Goal: Information Seeking & Learning: Learn about a topic

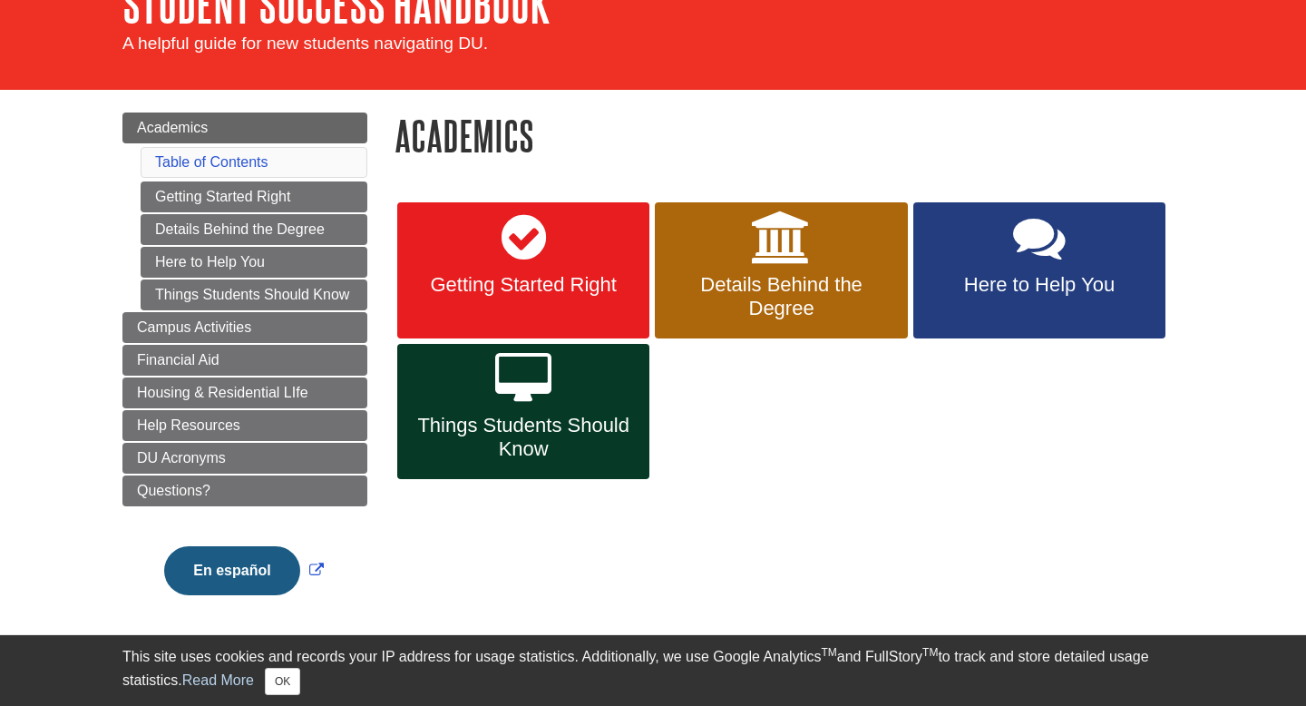
scroll to position [126, 0]
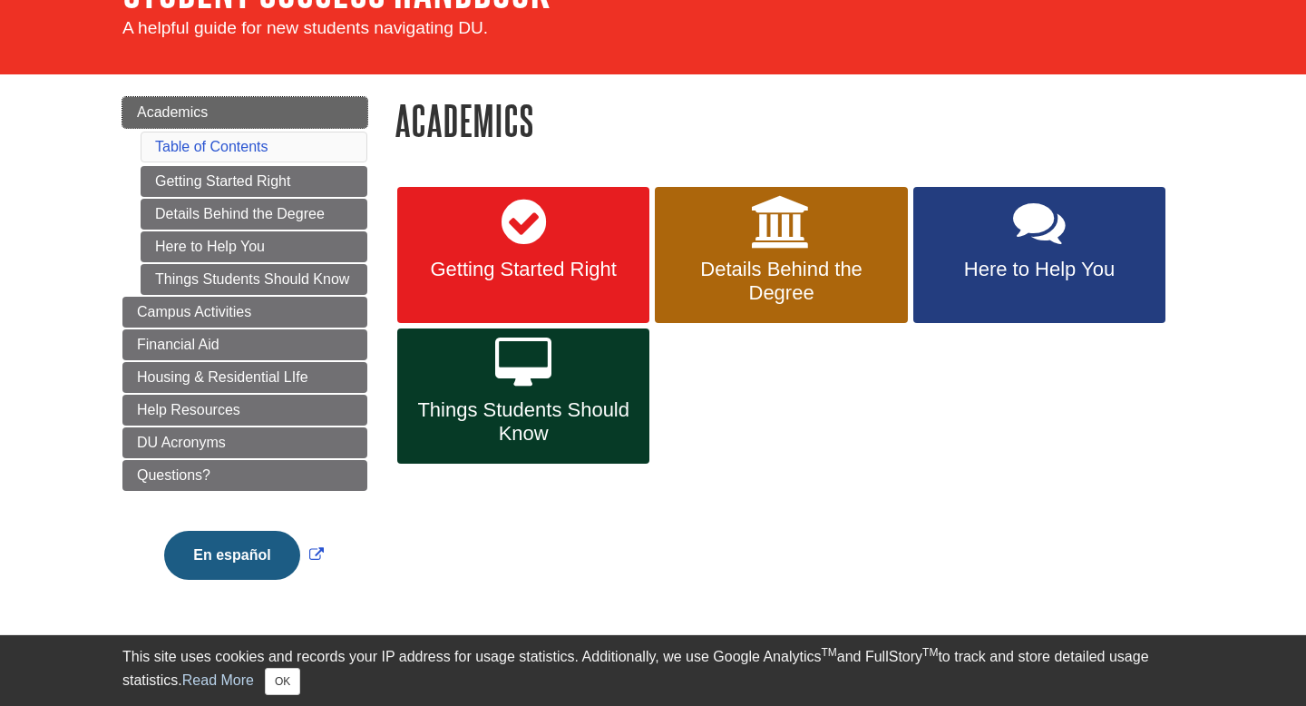
click at [187, 112] on span "Academics" at bounding box center [172, 111] width 71 height 15
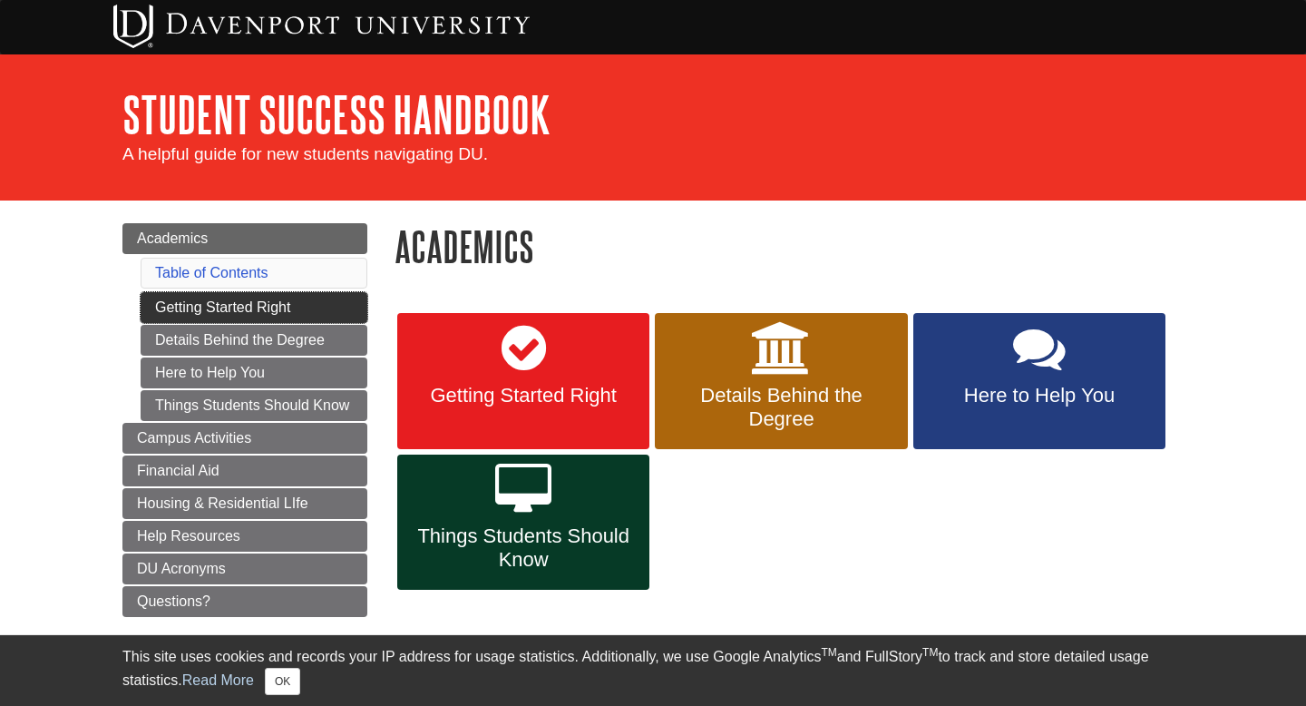
click at [235, 307] on link "Getting Started Right" at bounding box center [254, 307] width 227 height 31
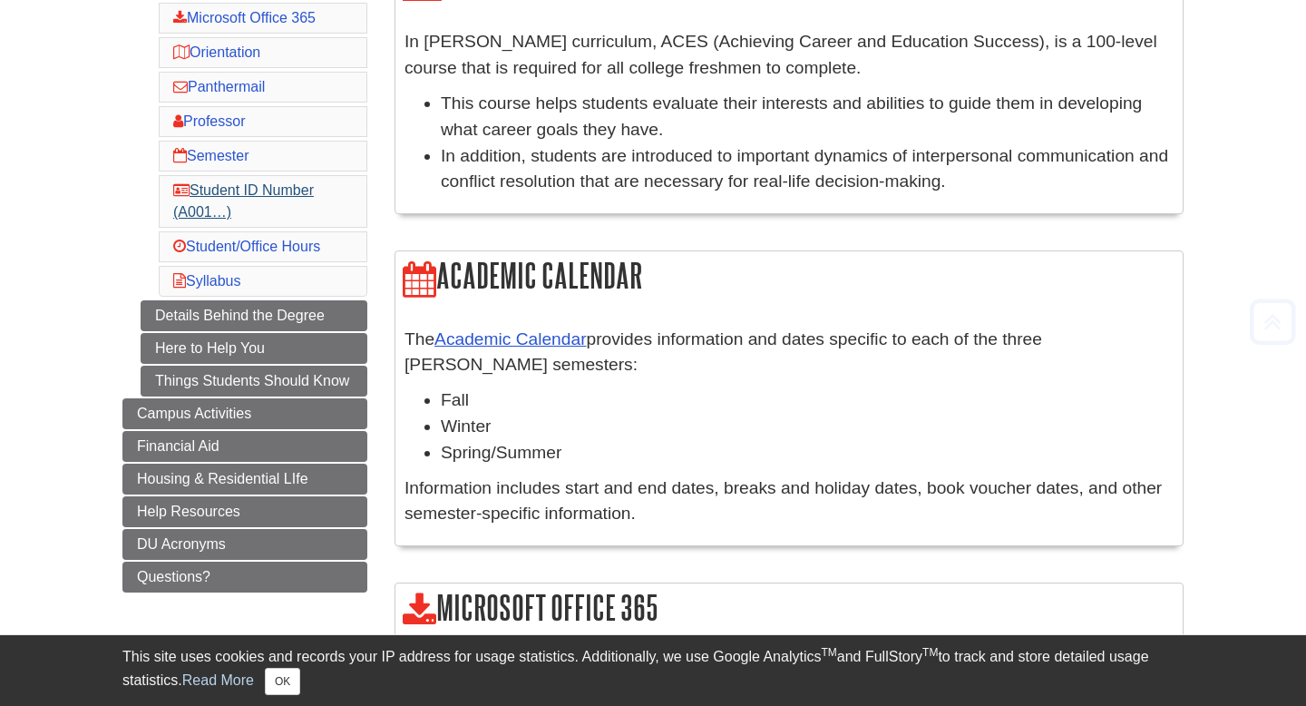
scroll to position [357, 0]
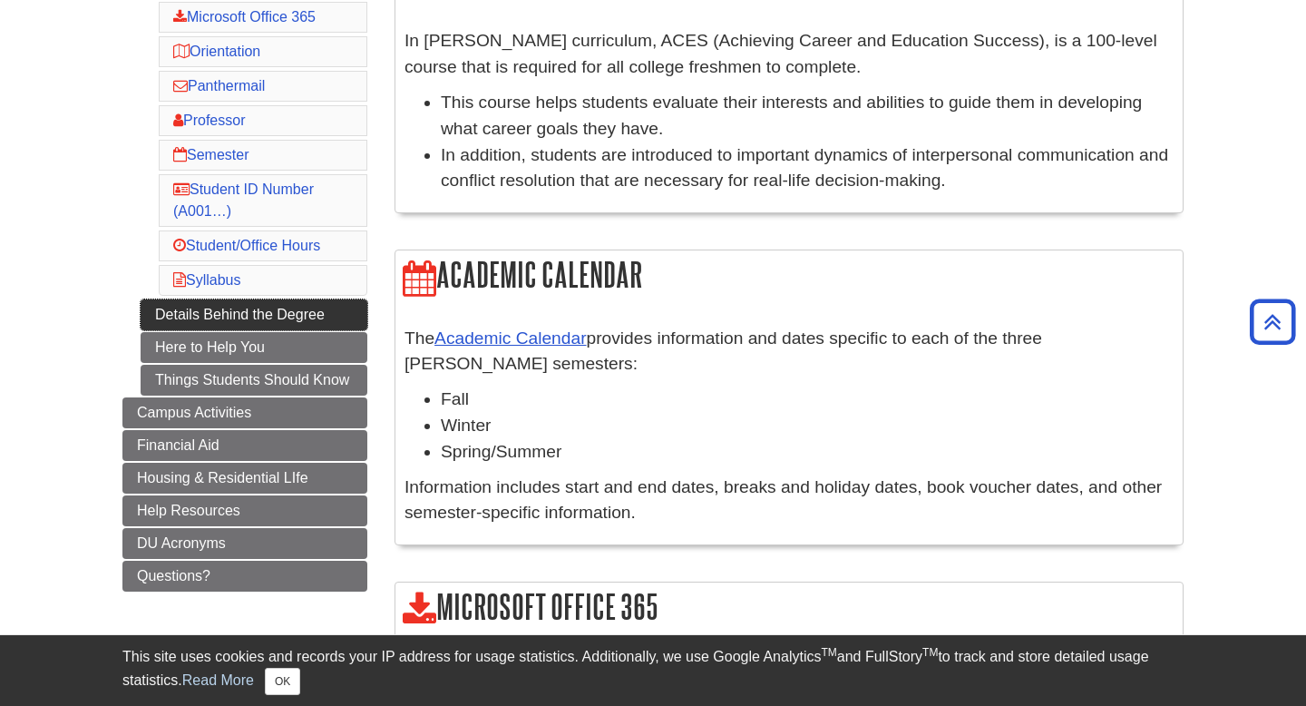
click at [218, 316] on link "Details Behind the Degree" at bounding box center [254, 314] width 227 height 31
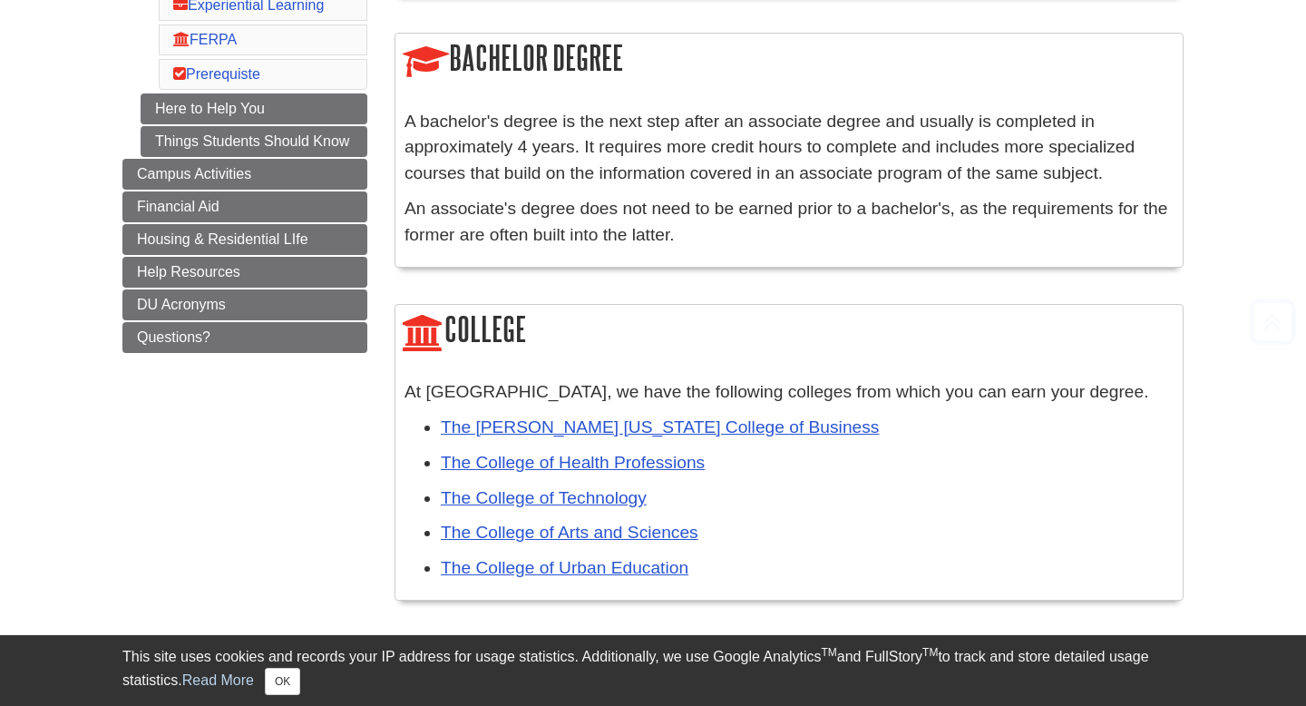
scroll to position [602, 0]
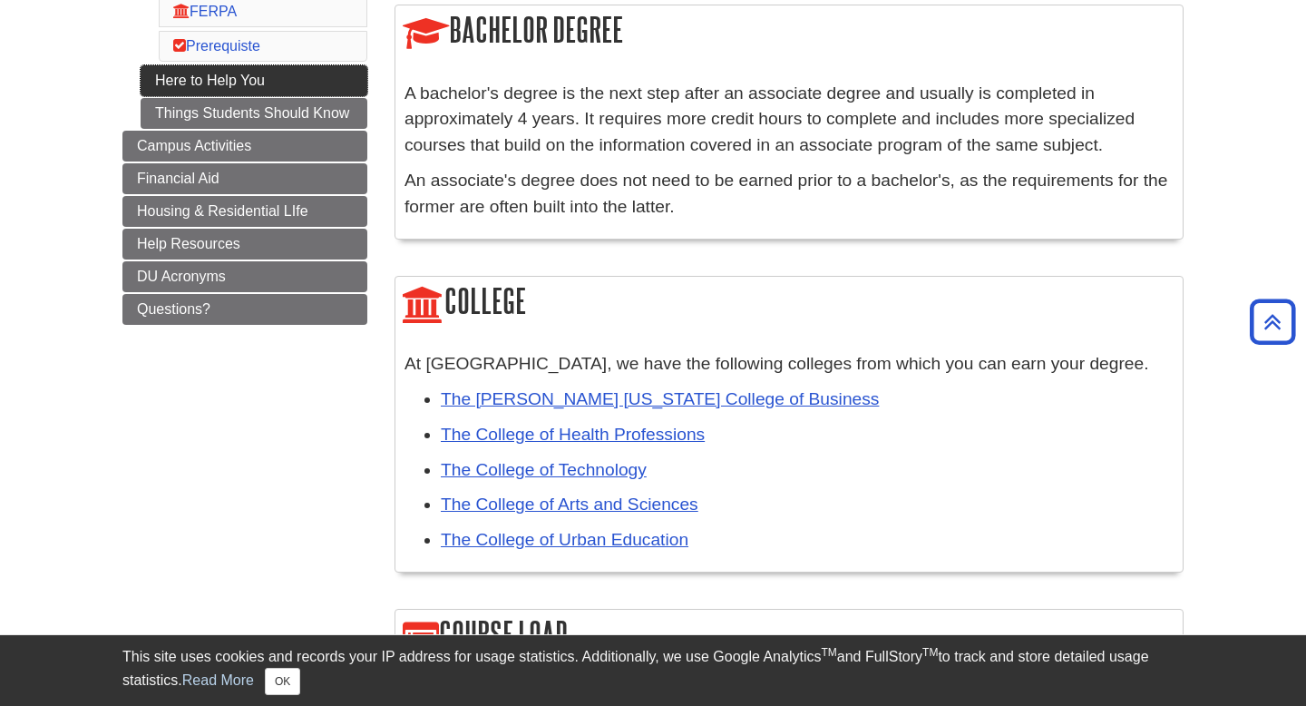
click at [214, 96] on link "Here to Help You" at bounding box center [254, 80] width 227 height 31
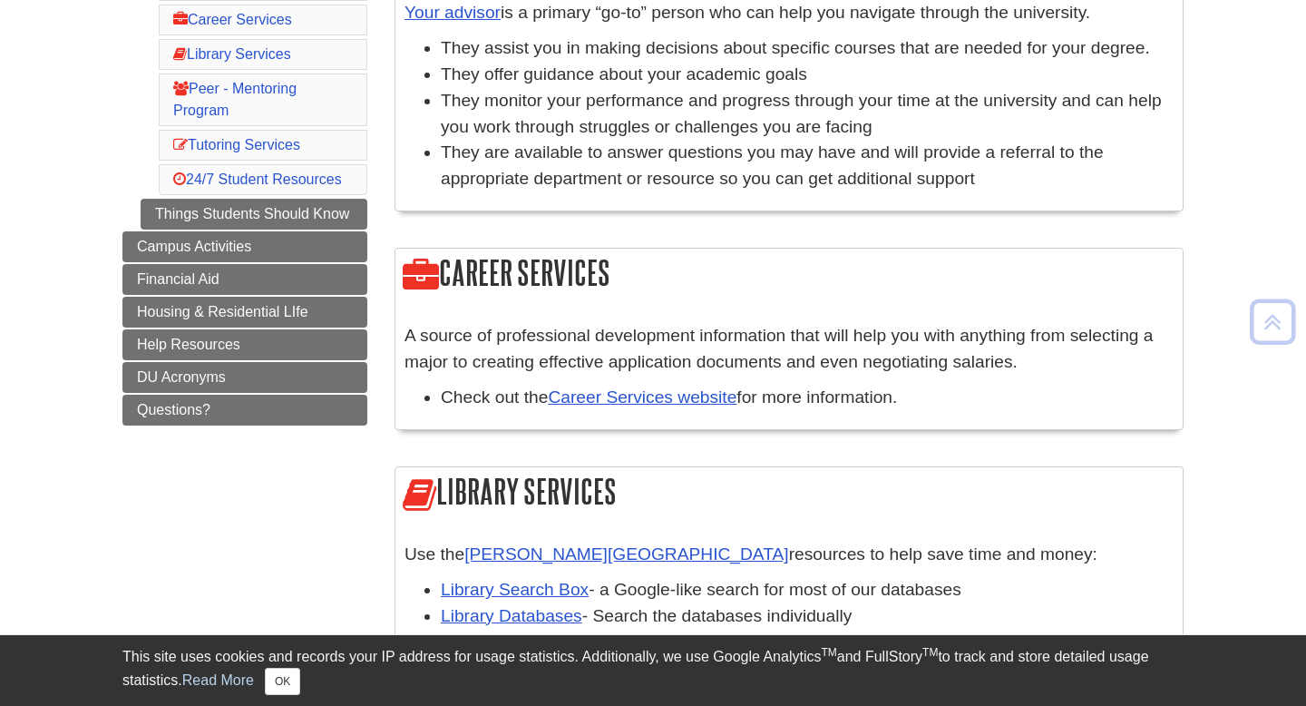
scroll to position [396, 0]
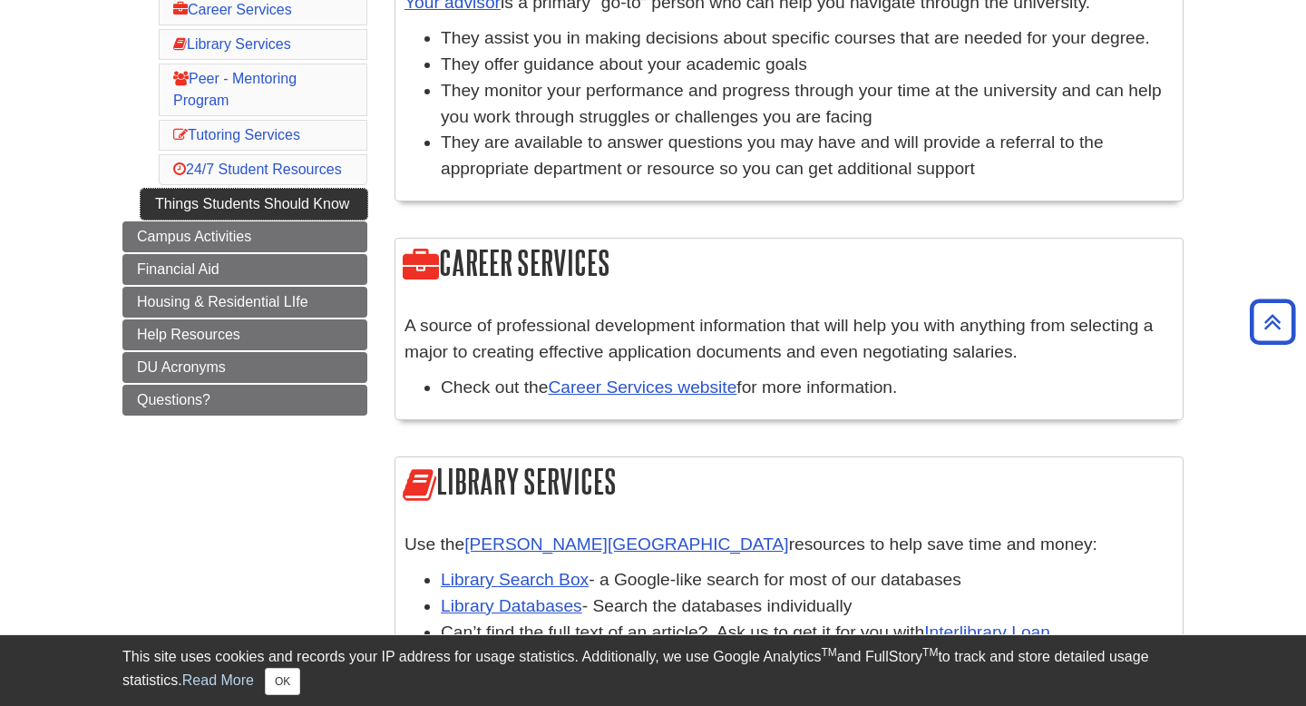
click at [270, 200] on link "Things Students Should Know" at bounding box center [254, 204] width 227 height 31
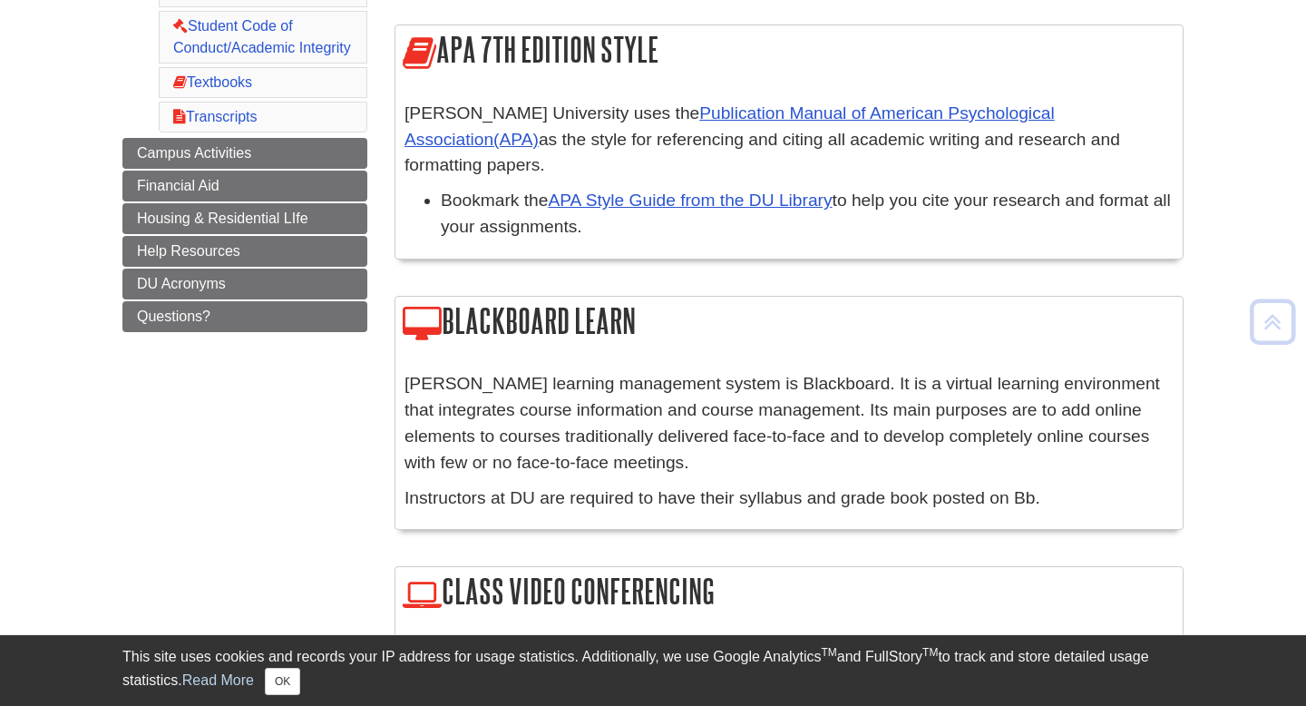
scroll to position [770, 0]
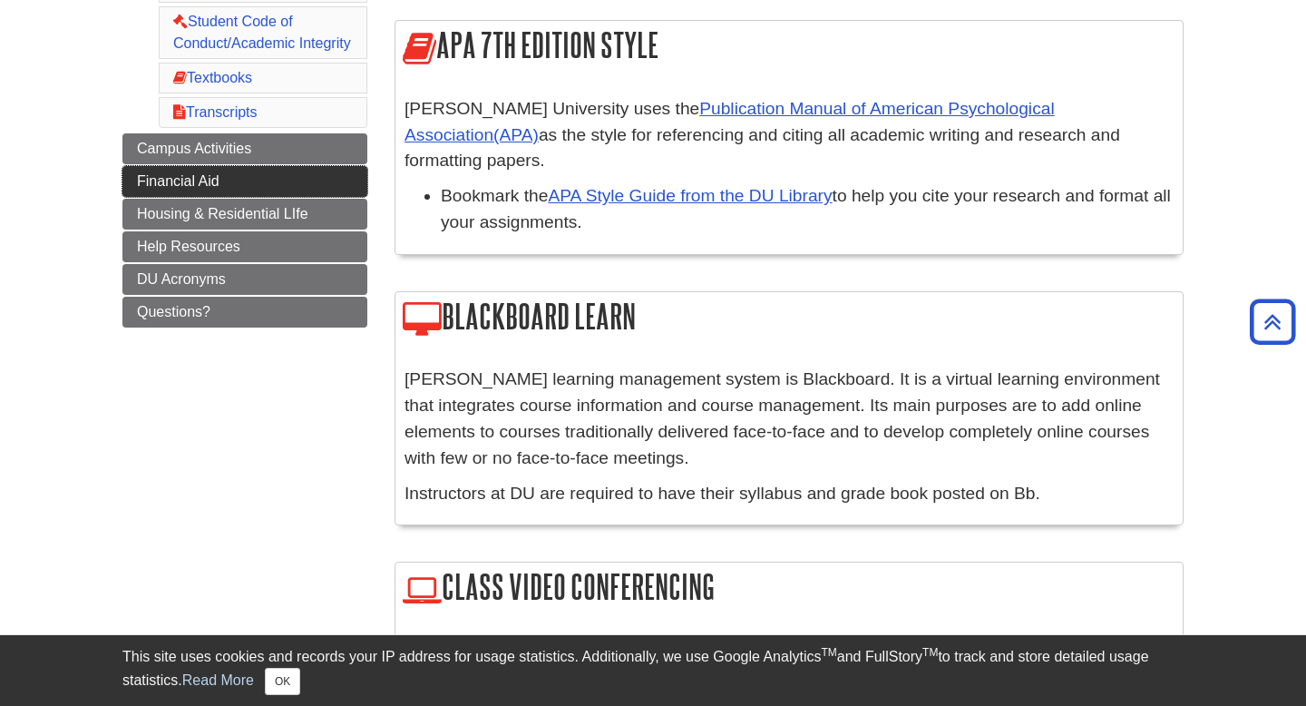
click at [198, 181] on span "Financial Aid" at bounding box center [178, 180] width 83 height 15
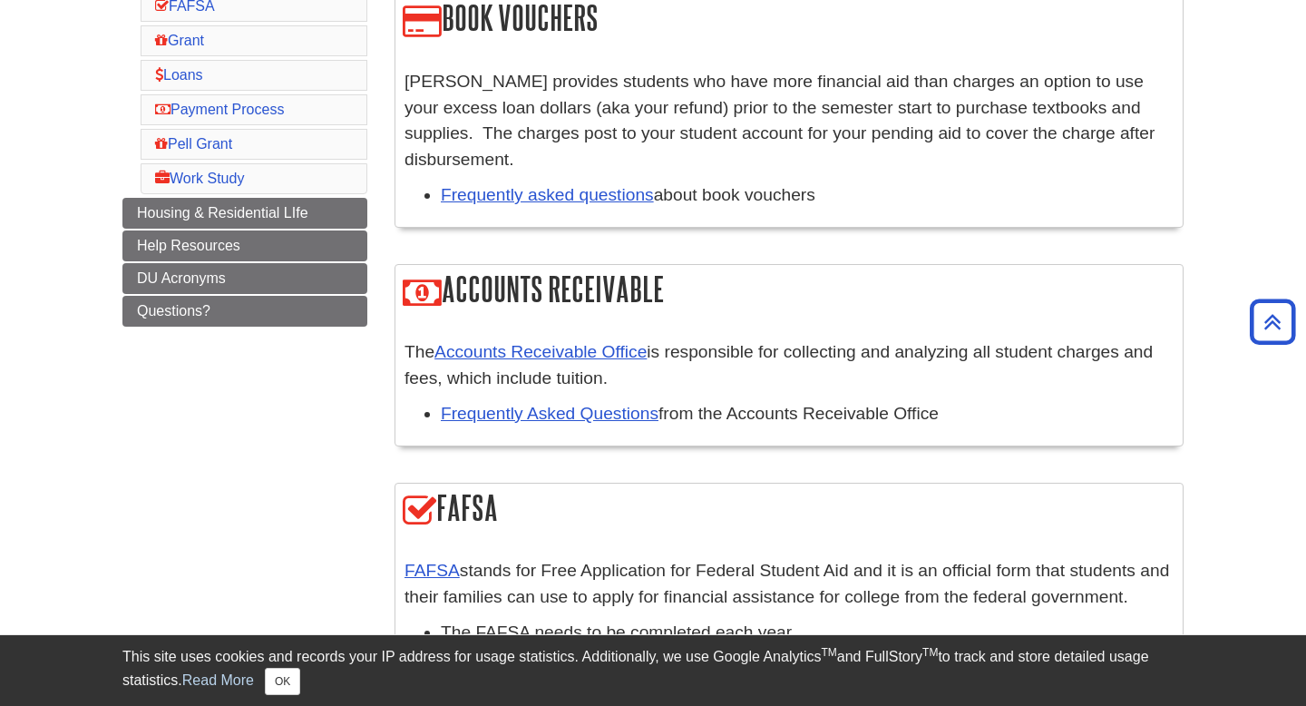
scroll to position [585, 0]
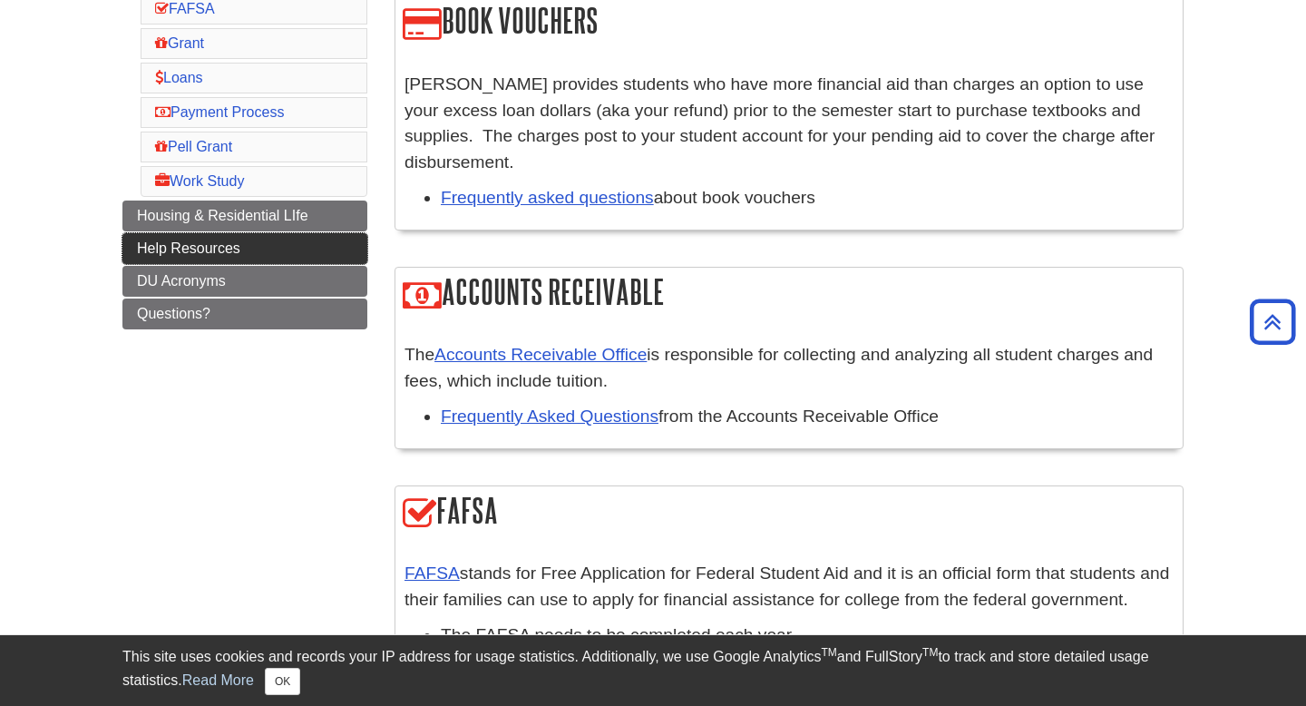
click at [199, 249] on span "Help Resources" at bounding box center [188, 247] width 103 height 15
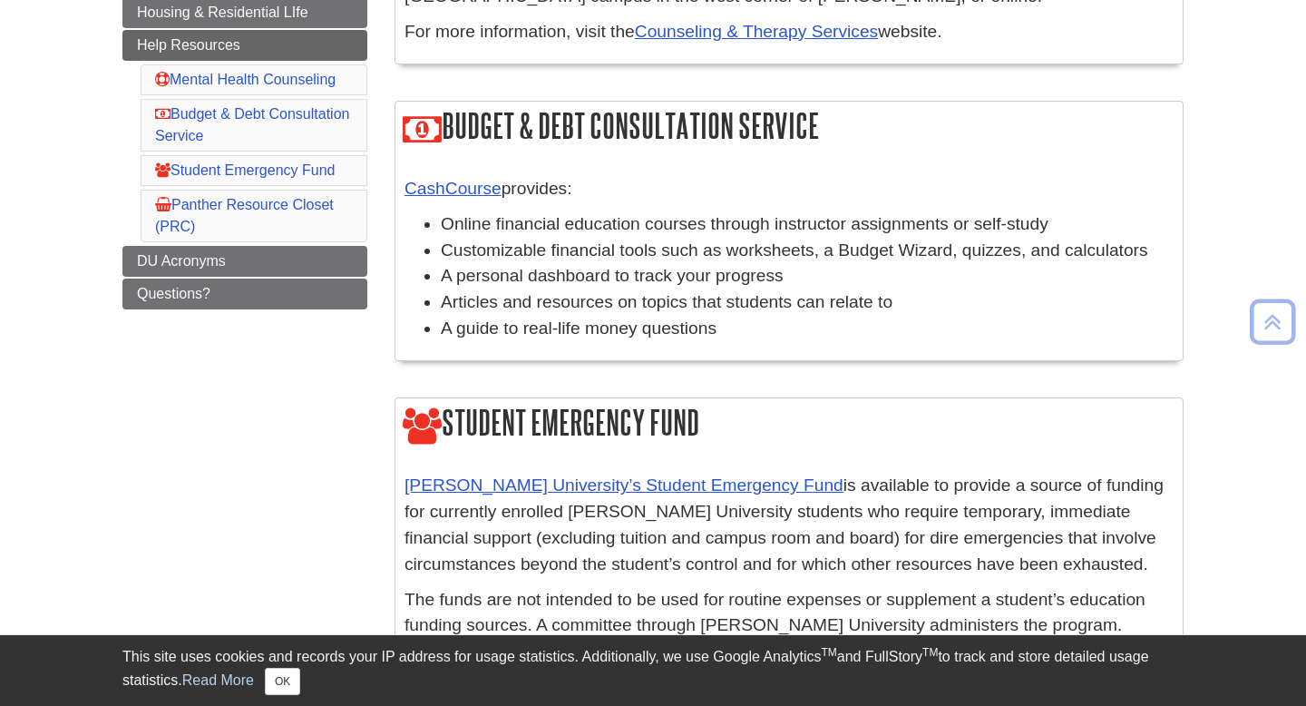
scroll to position [476, 0]
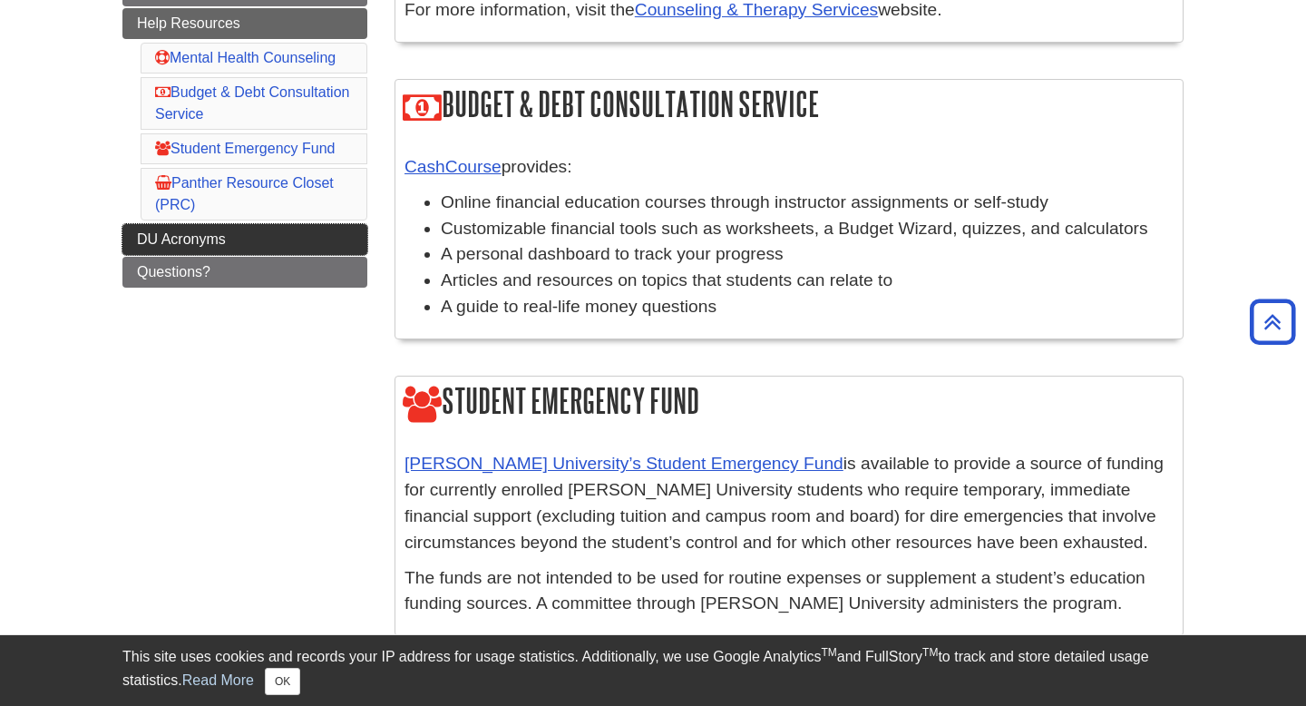
click at [182, 231] on span "DU Acronyms" at bounding box center [181, 238] width 89 height 15
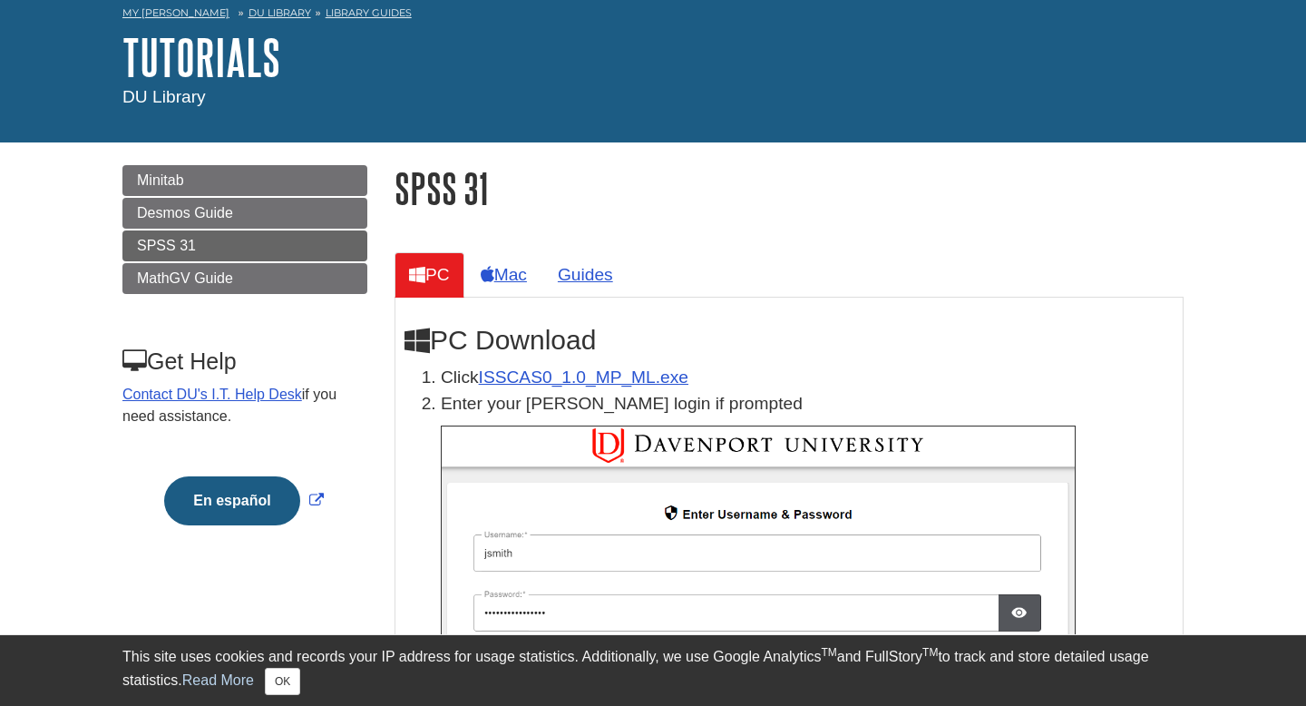
scroll to position [106, 0]
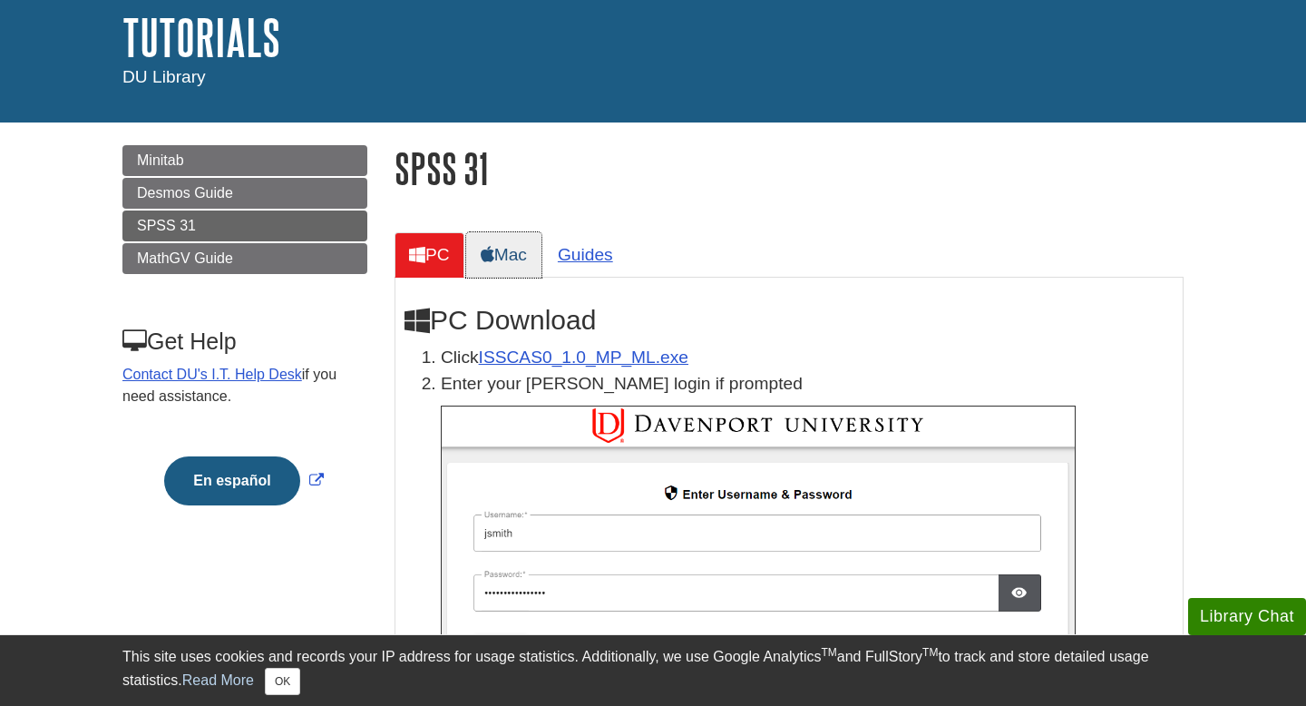
click at [519, 259] on link "Mac" at bounding box center [503, 254] width 75 height 44
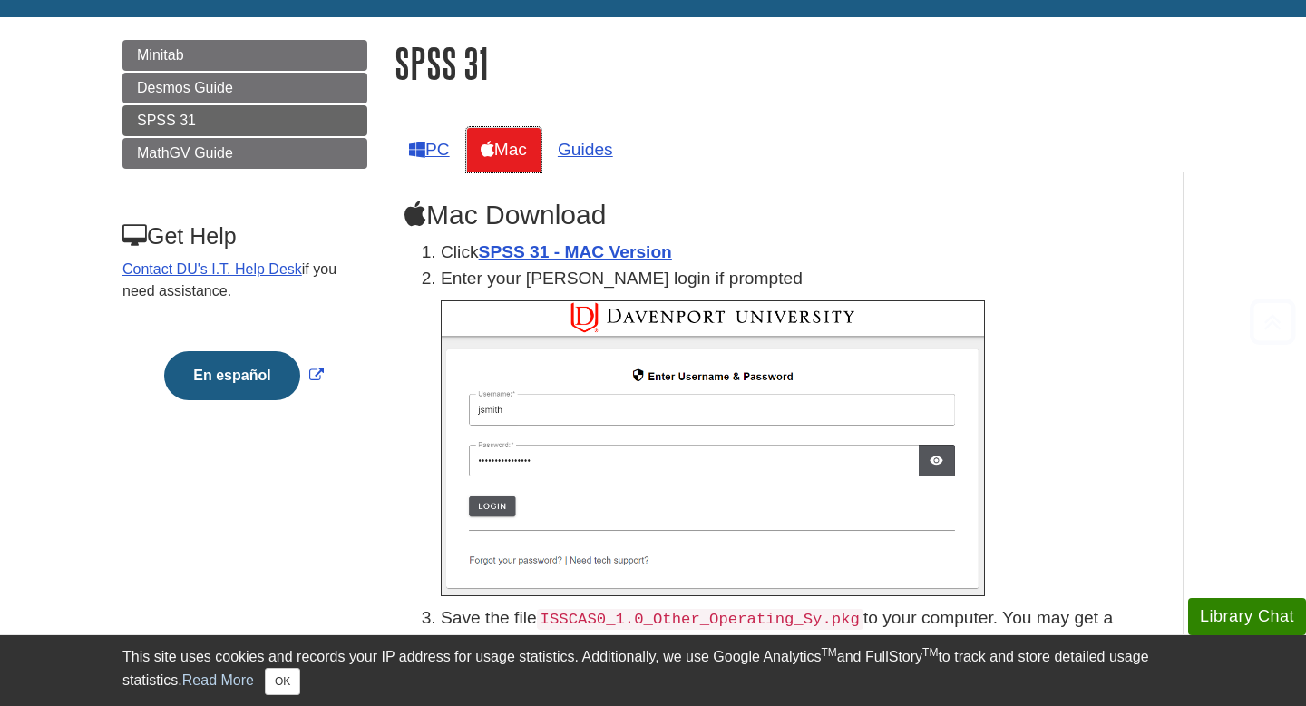
scroll to position [213, 0]
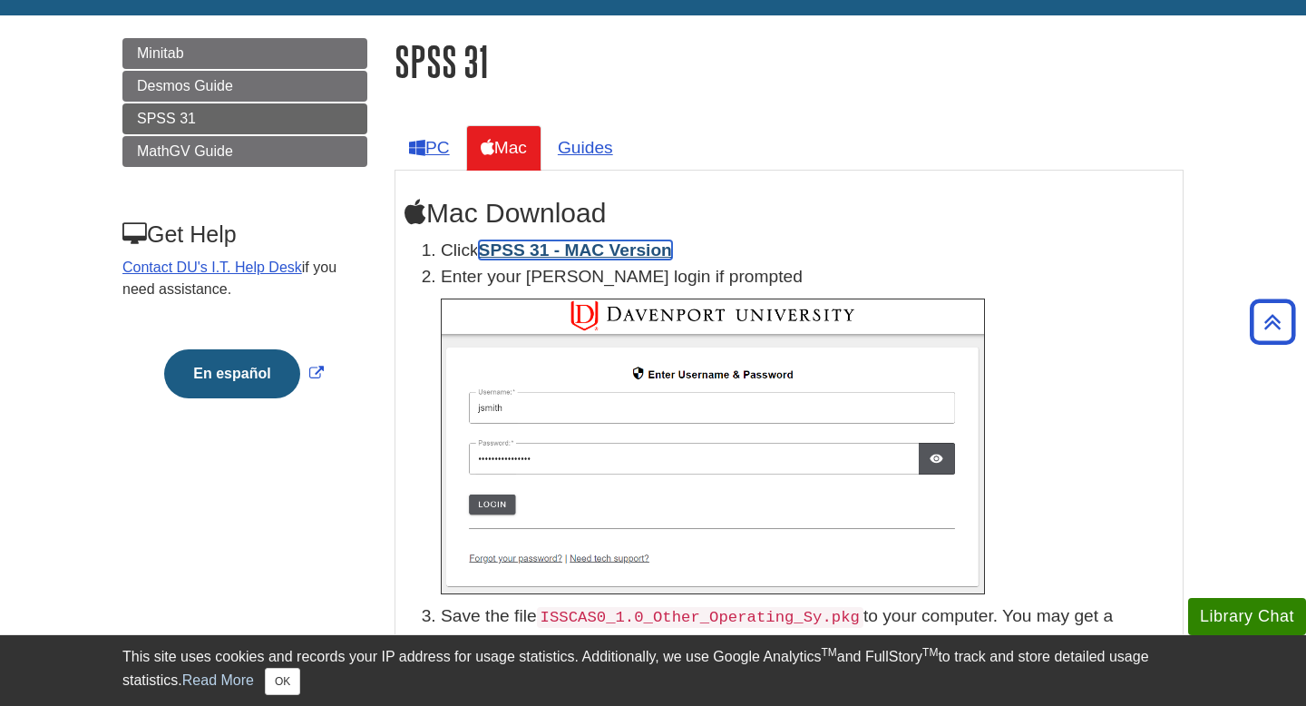
click at [588, 247] on link "SPSS 31 - MAC Version" at bounding box center [575, 249] width 193 height 19
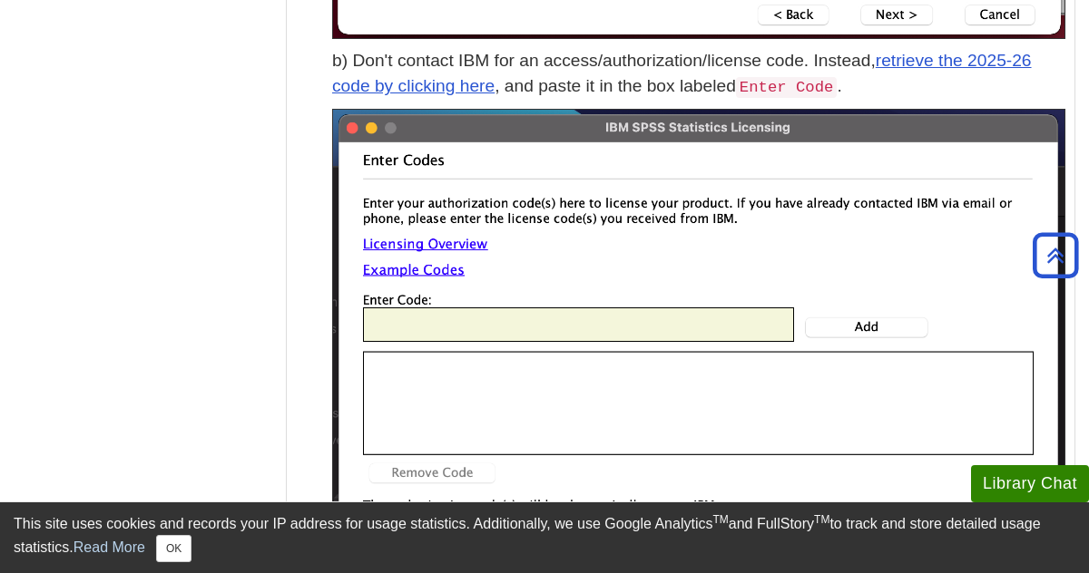
scroll to position [5822, 0]
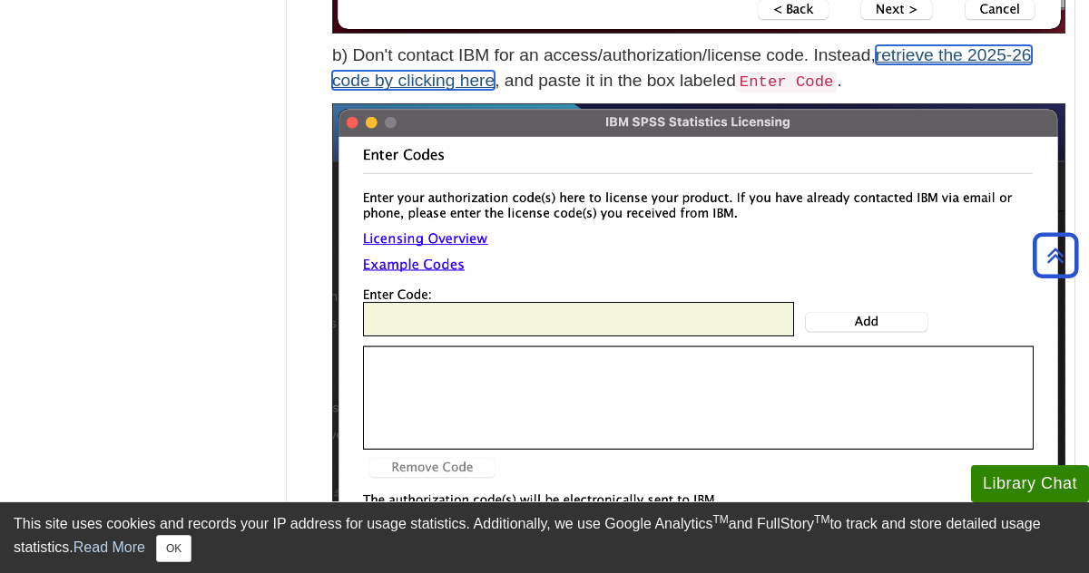
click at [395, 81] on link "retrieve the 2025-26 code by clicking here" at bounding box center [681, 67] width 699 height 45
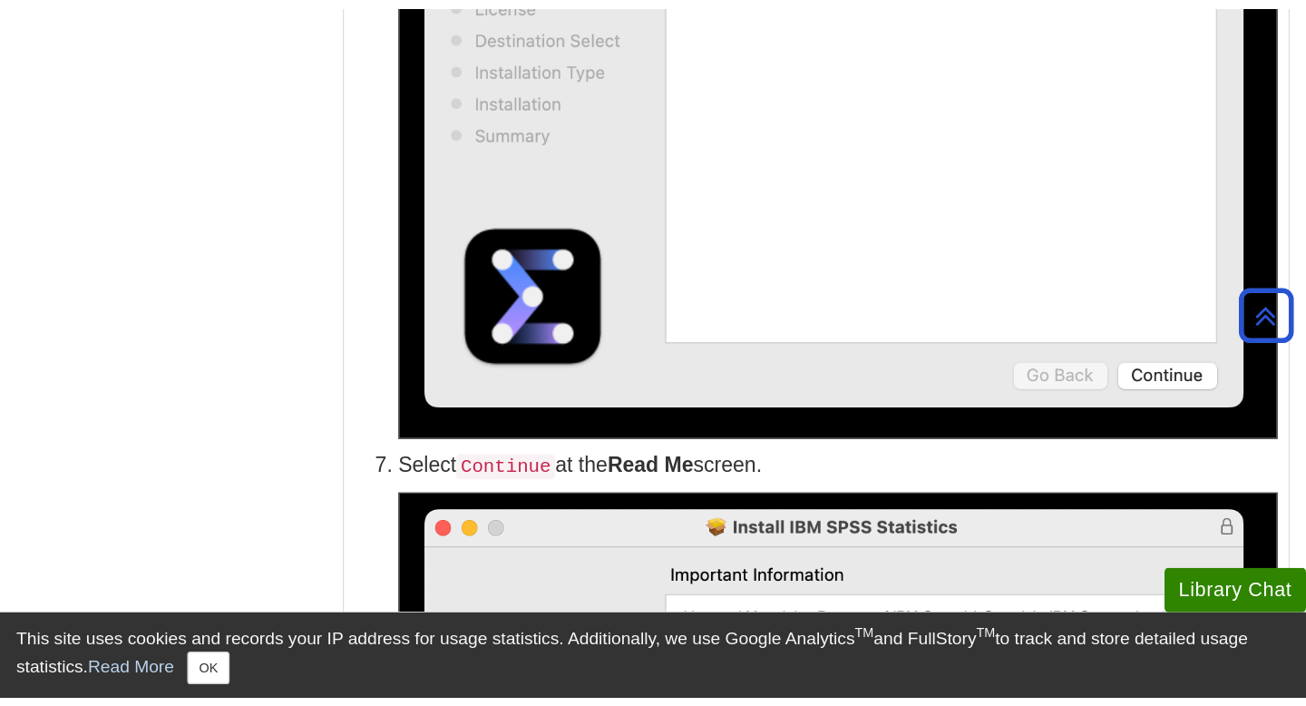
scroll to position [1678, 0]
